Goal: Information Seeking & Learning: Check status

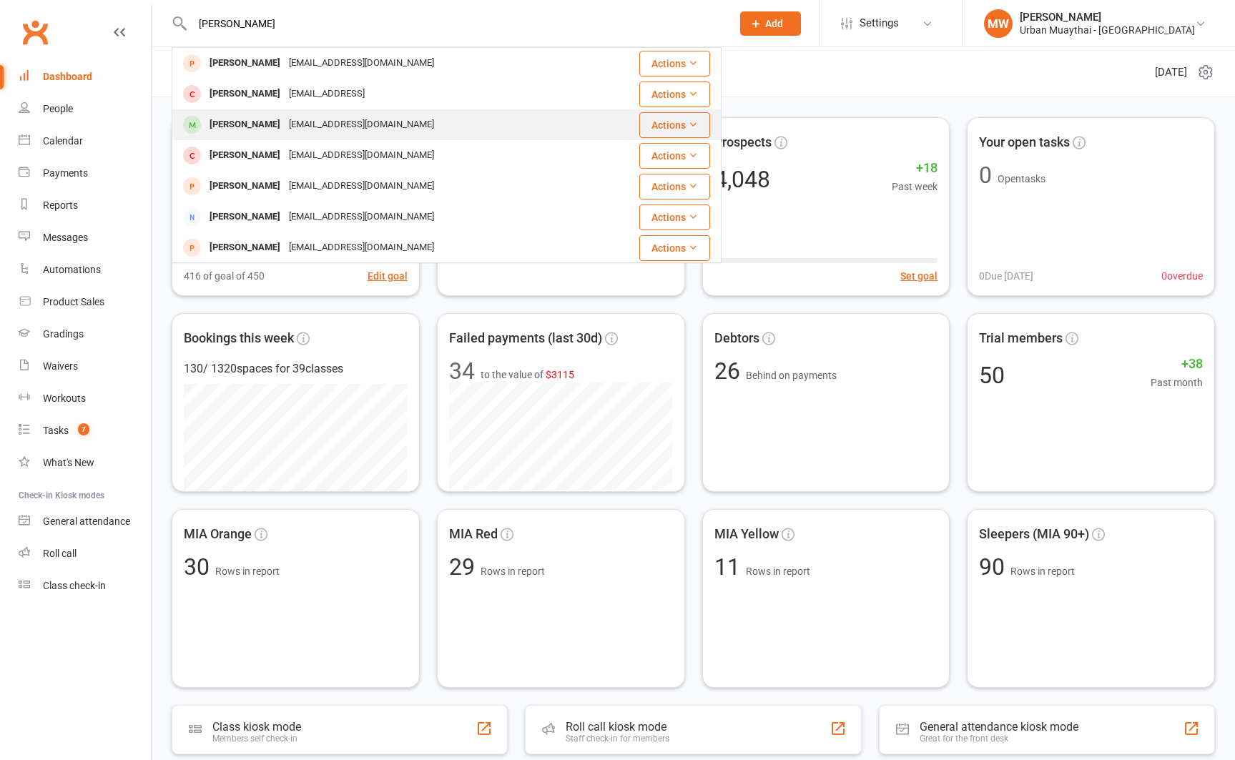
type input "[PERSON_NAME]"
click at [225, 118] on div "[PERSON_NAME]" at bounding box center [244, 124] width 79 height 21
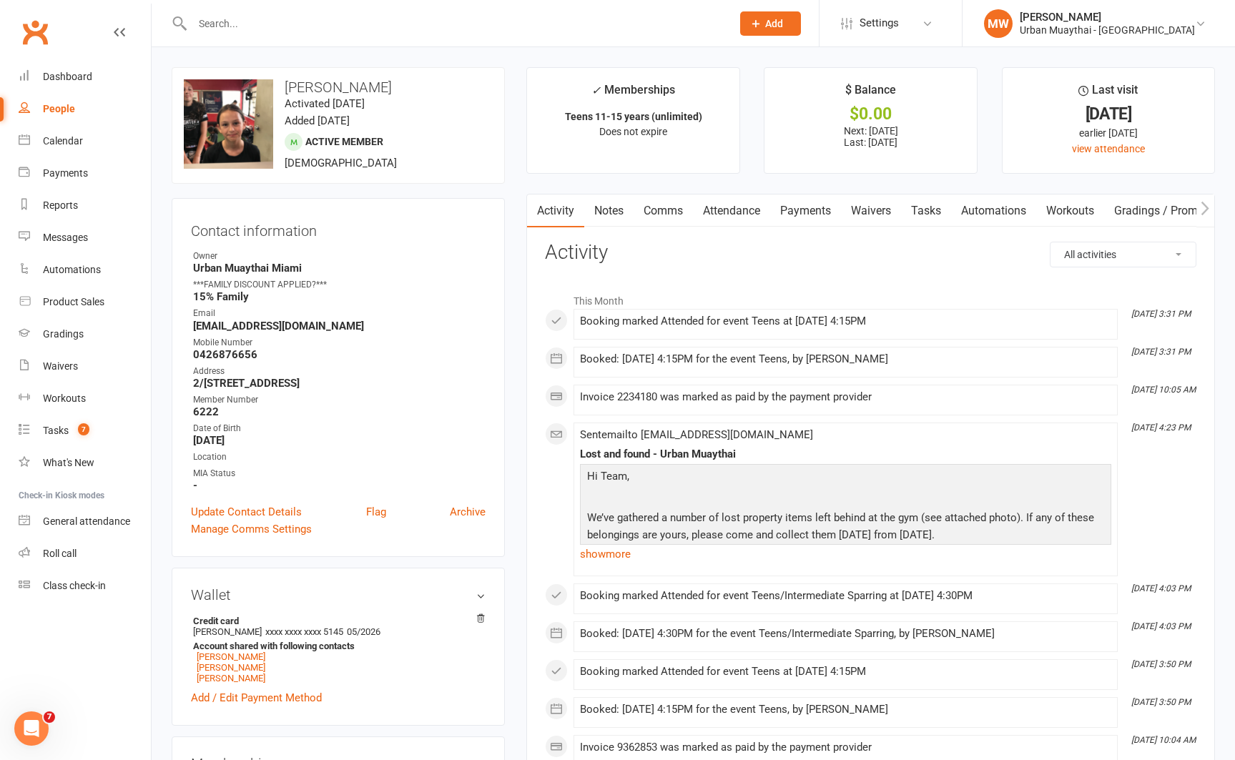
click at [743, 212] on link "Attendance" at bounding box center [731, 211] width 77 height 33
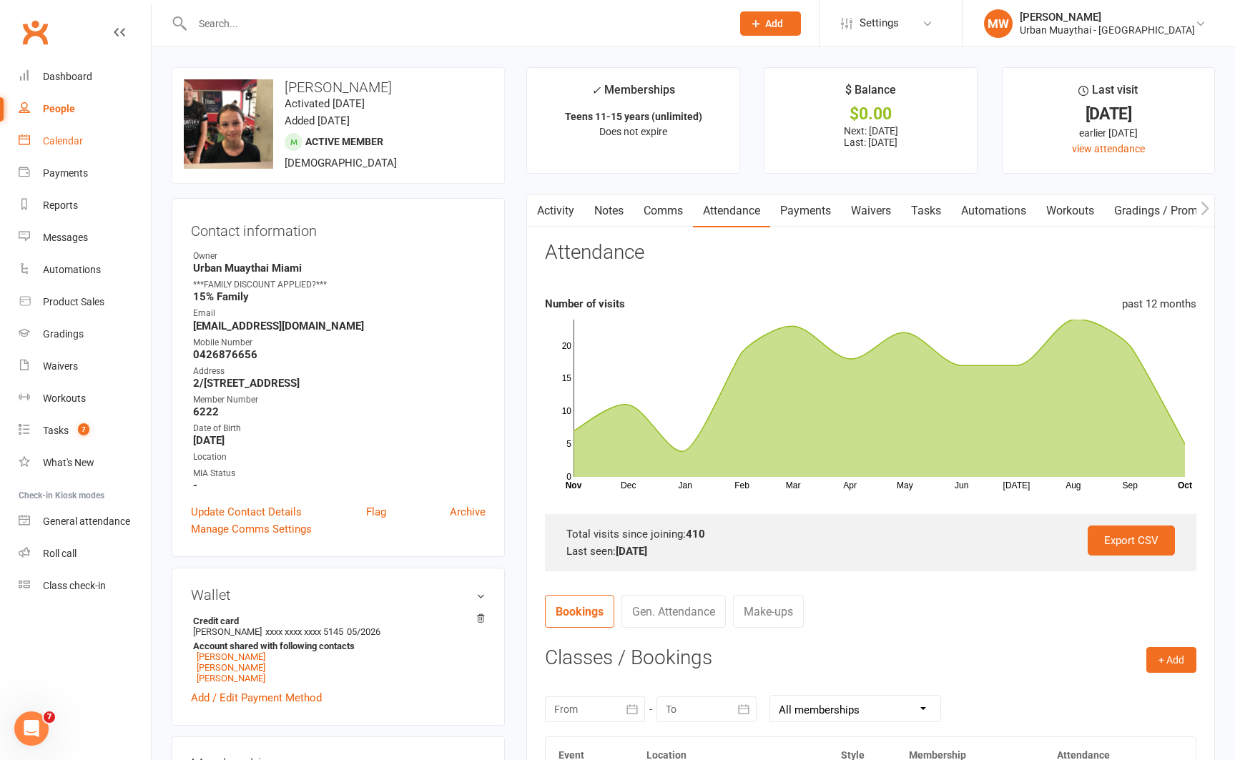
click at [63, 134] on link "Calendar" at bounding box center [85, 141] width 132 height 32
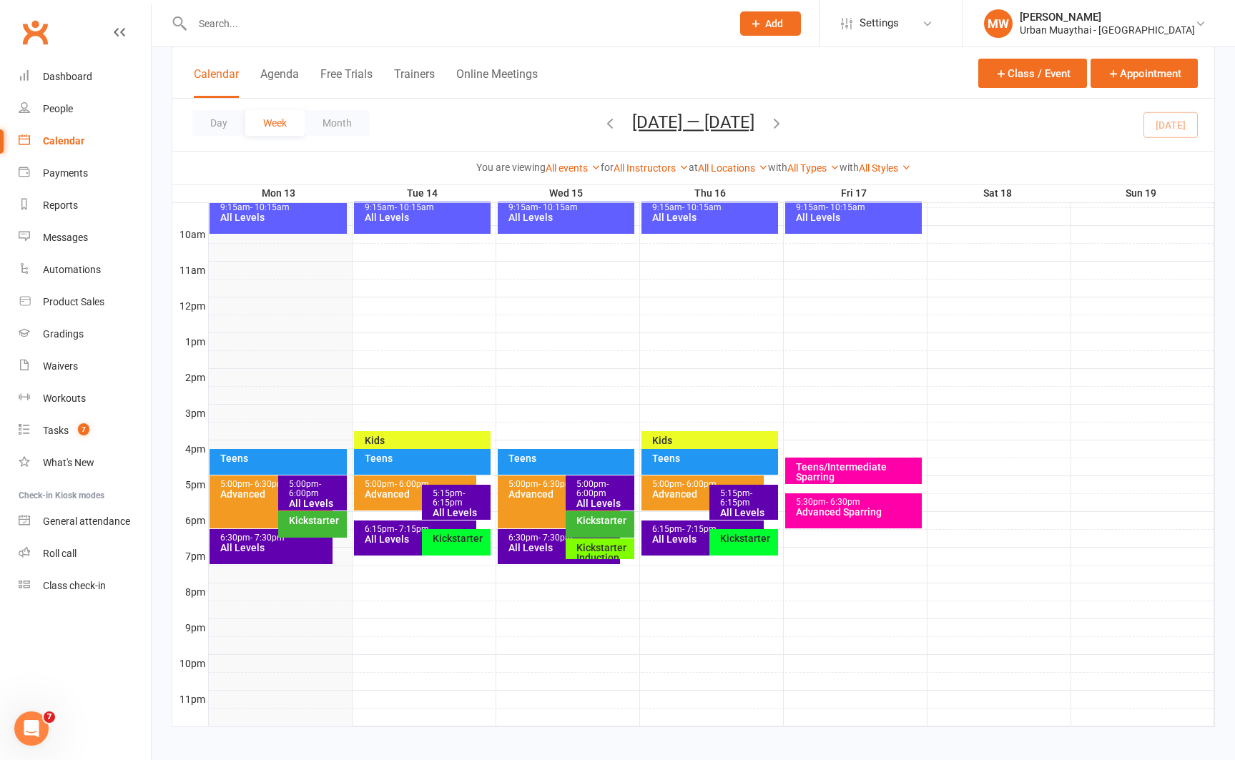
scroll to position [431, 0]
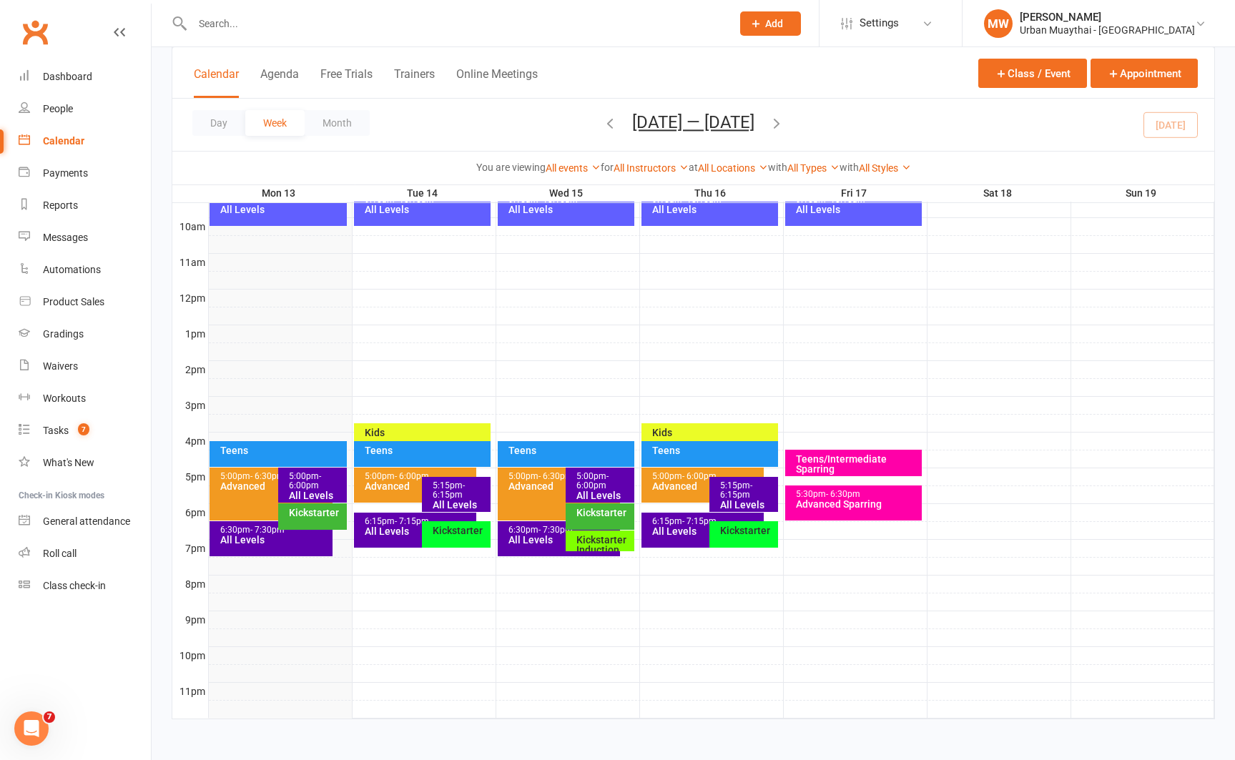
click at [245, 537] on div "All Levels" at bounding box center [275, 540] width 110 height 10
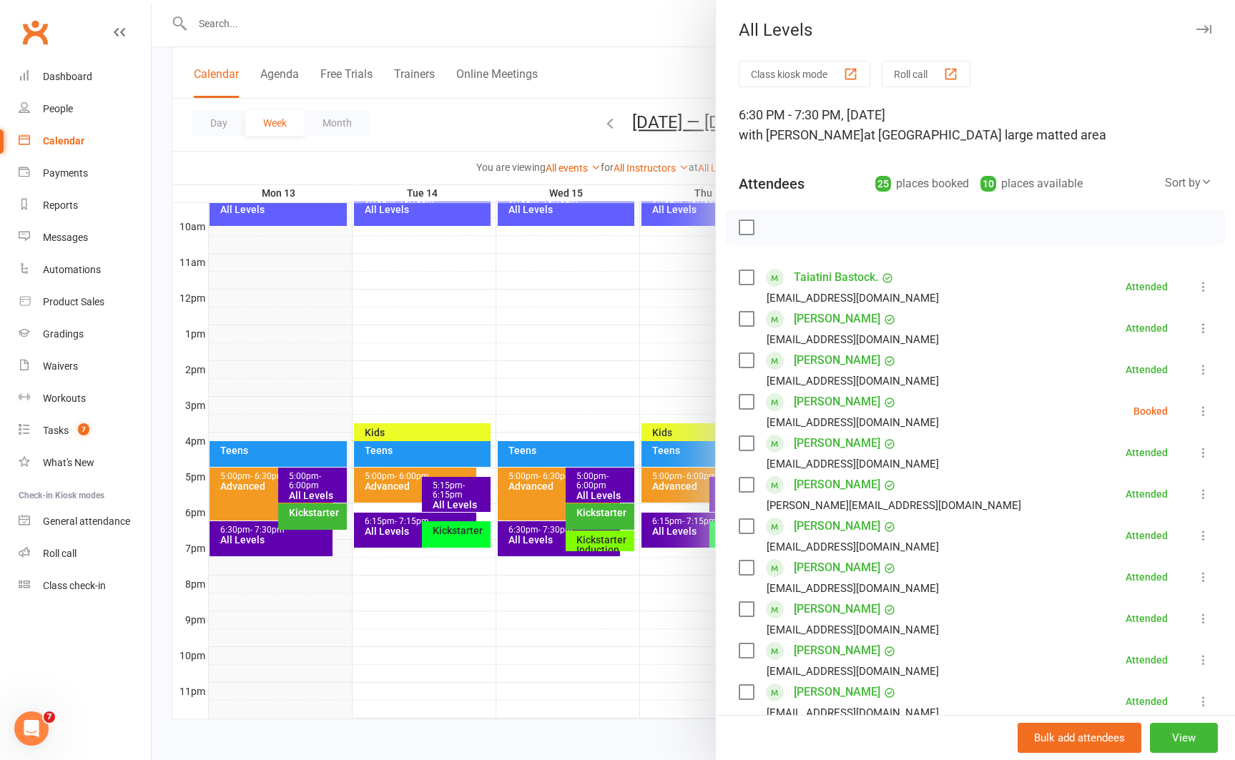
click at [292, 519] on div at bounding box center [693, 380] width 1083 height 760
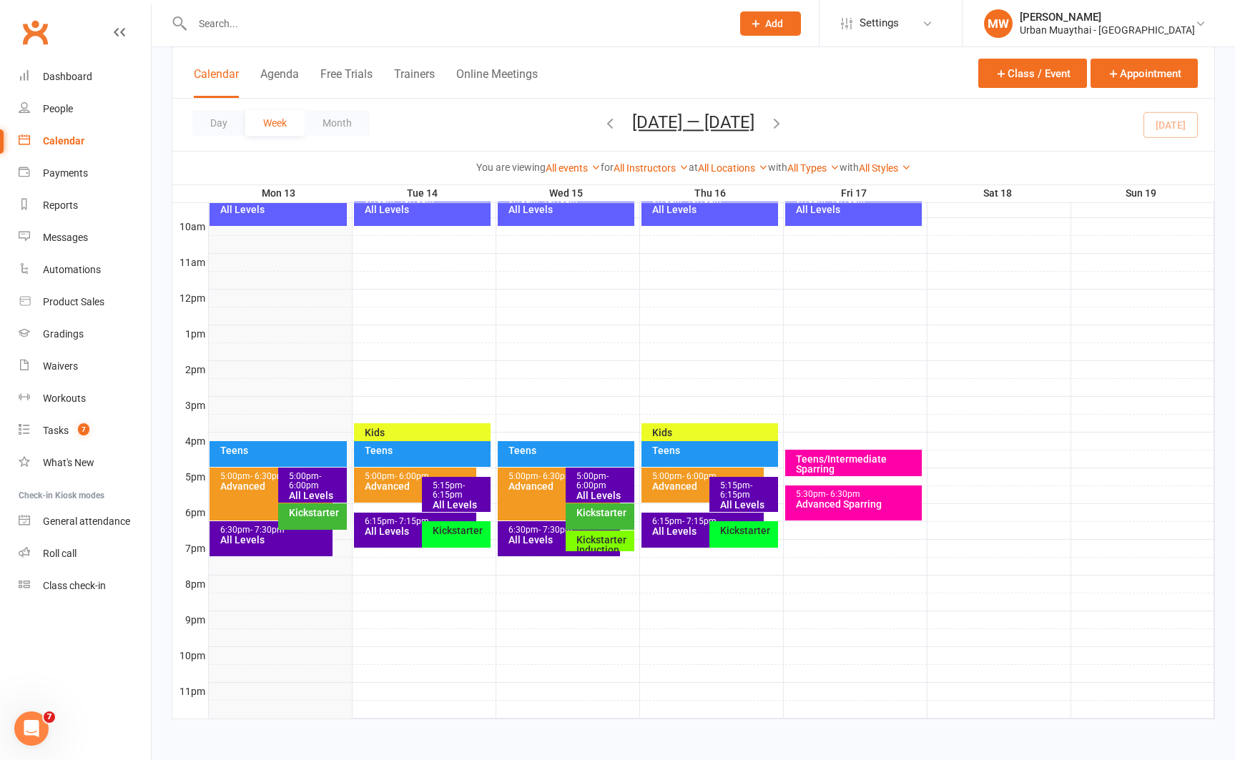
click at [298, 517] on div "Kickstarter" at bounding box center [316, 513] width 56 height 10
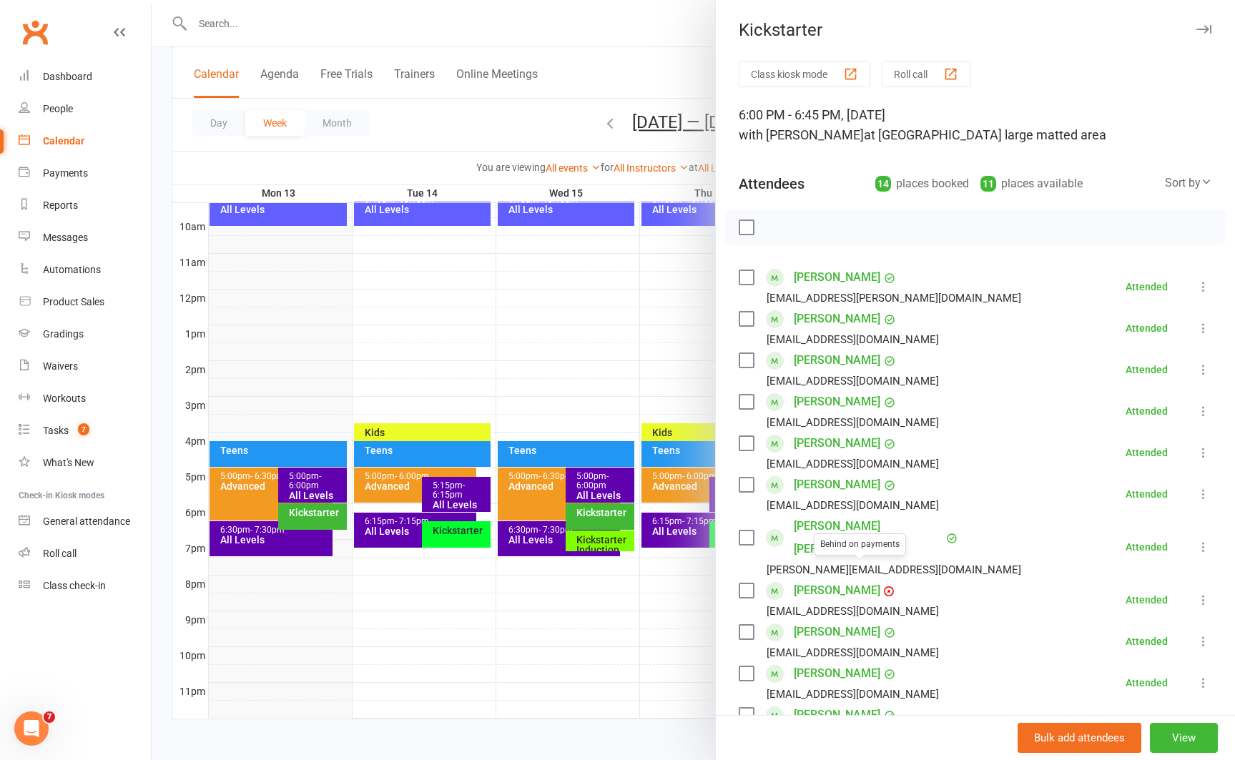
click at [840, 579] on link "[PERSON_NAME]" at bounding box center [837, 590] width 87 height 23
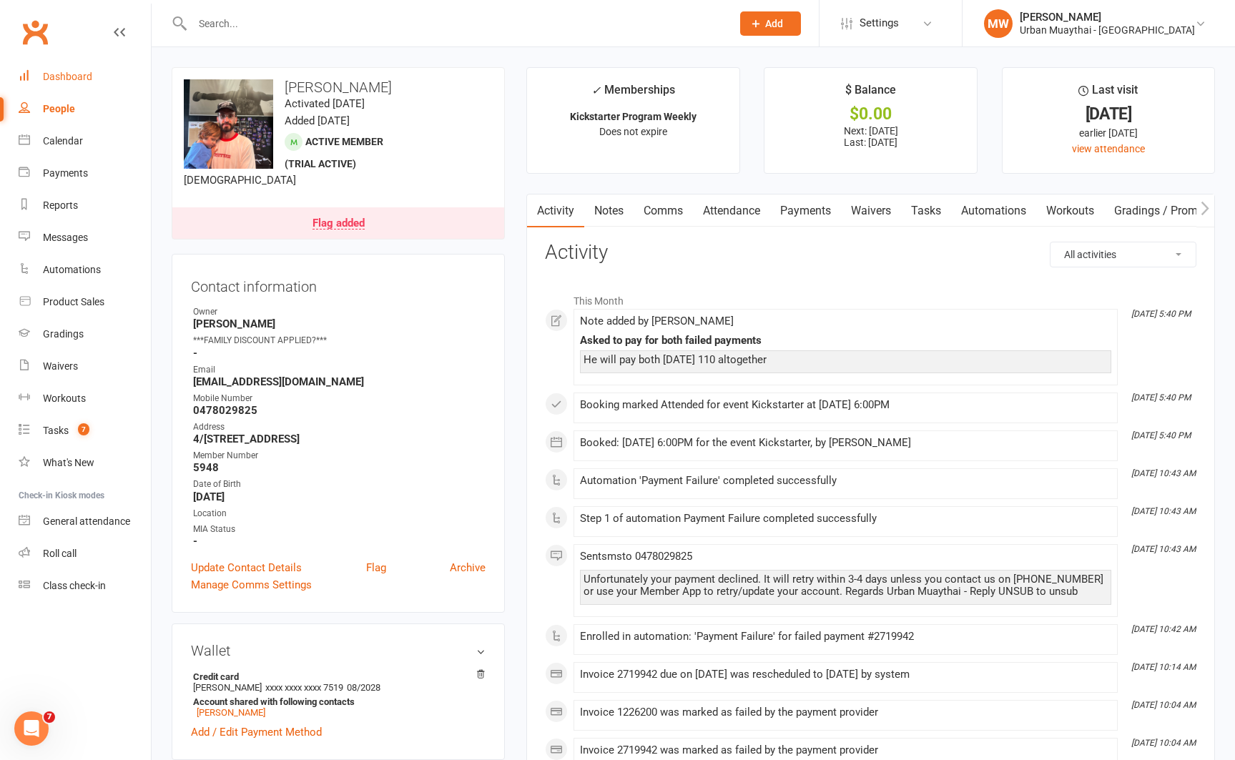
click at [55, 79] on div "Dashboard" at bounding box center [67, 76] width 49 height 11
